Goal: Task Accomplishment & Management: Complete application form

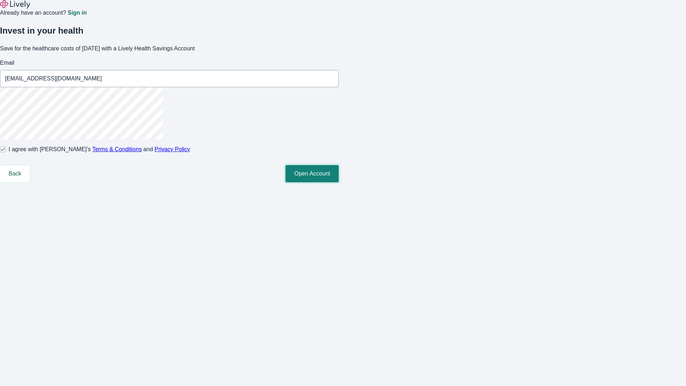
click at [339, 182] on button "Open Account" at bounding box center [312, 173] width 53 height 17
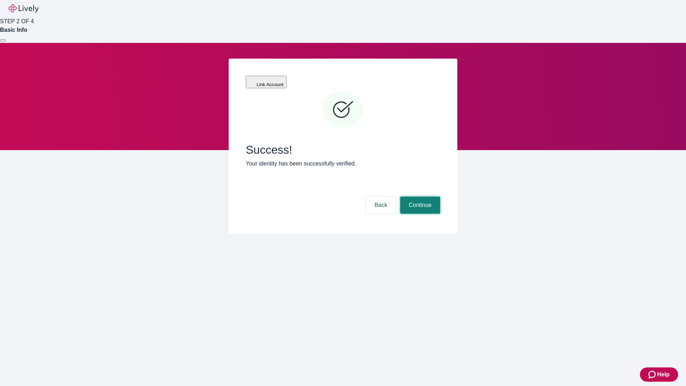
click at [419, 197] on button "Continue" at bounding box center [420, 205] width 40 height 17
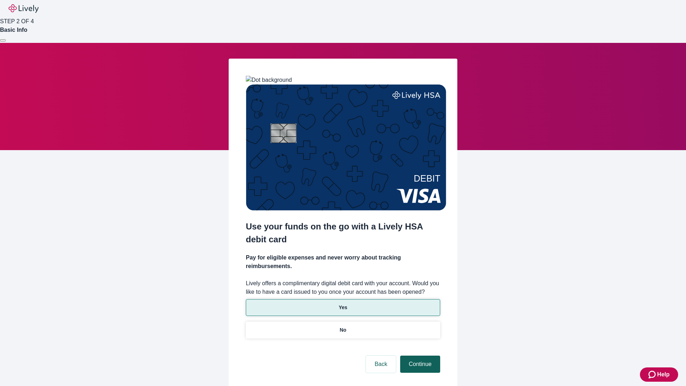
click at [343, 304] on p "Yes" at bounding box center [343, 308] width 9 height 8
click at [419, 356] on button "Continue" at bounding box center [420, 364] width 40 height 17
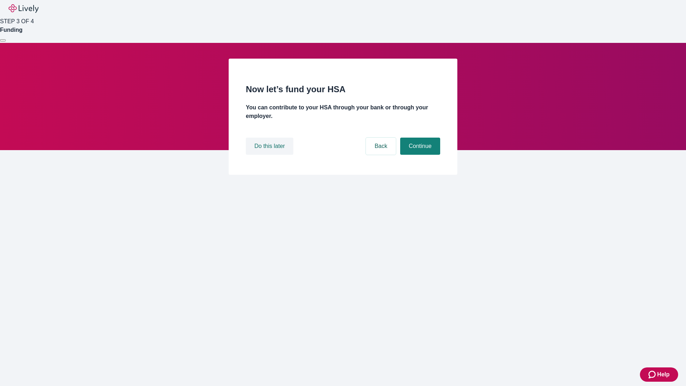
click at [271, 155] on button "Do this later" at bounding box center [270, 146] width 48 height 17
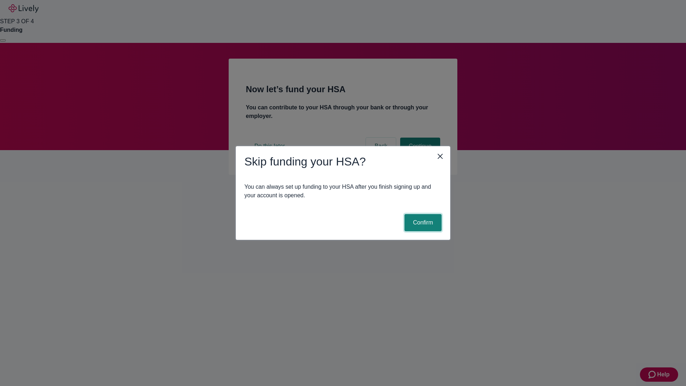
click at [422, 223] on button "Confirm" at bounding box center [423, 222] width 37 height 17
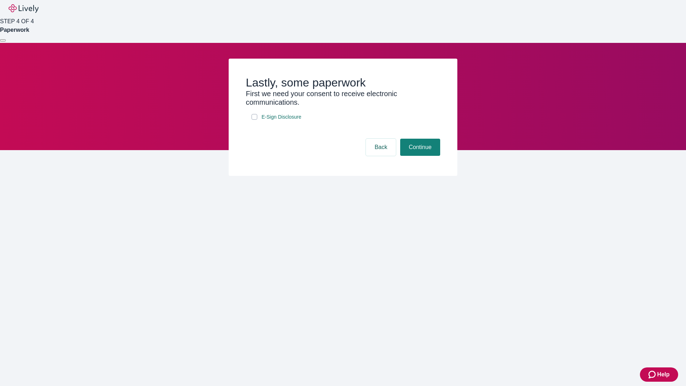
click at [254, 120] on input "E-Sign Disclosure" at bounding box center [255, 117] width 6 height 6
checkbox input "true"
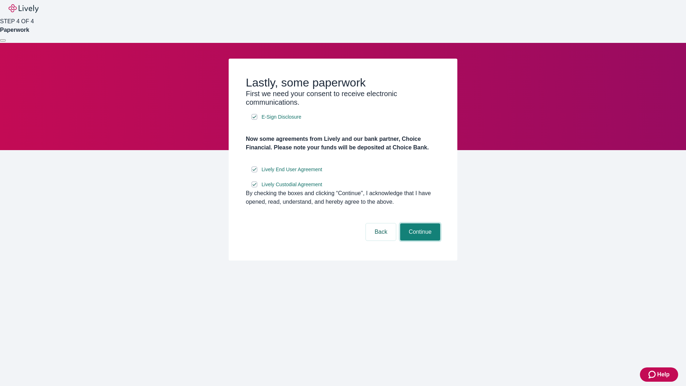
click at [419, 240] on button "Continue" at bounding box center [420, 231] width 40 height 17
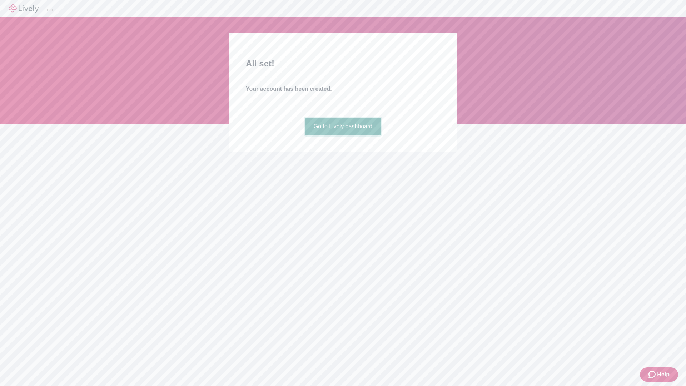
click at [343, 135] on link "Go to Lively dashboard" at bounding box center [343, 126] width 76 height 17
